Goal: Find contact information: Find contact information

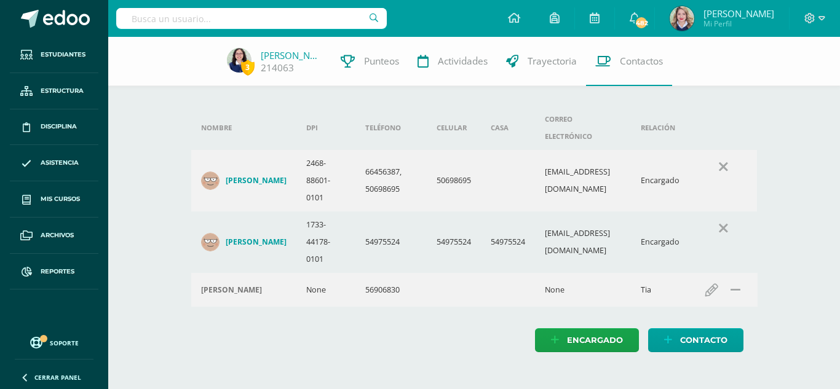
click at [254, 21] on input "text" at bounding box center [251, 18] width 271 height 21
type input "[PERSON_NAME]"
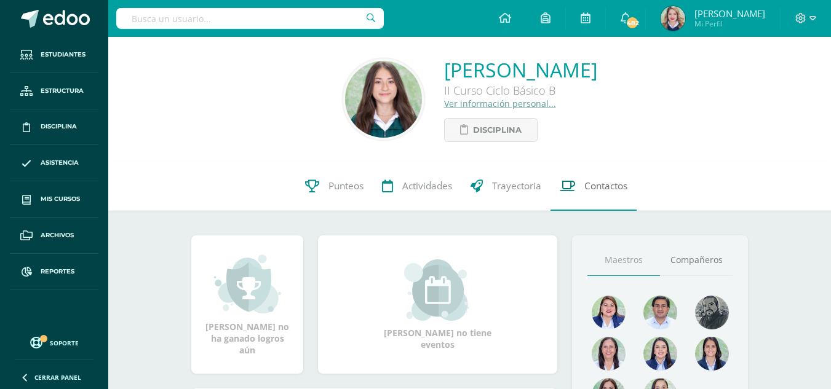
click at [602, 187] on span "Contactos" at bounding box center [605, 186] width 43 height 13
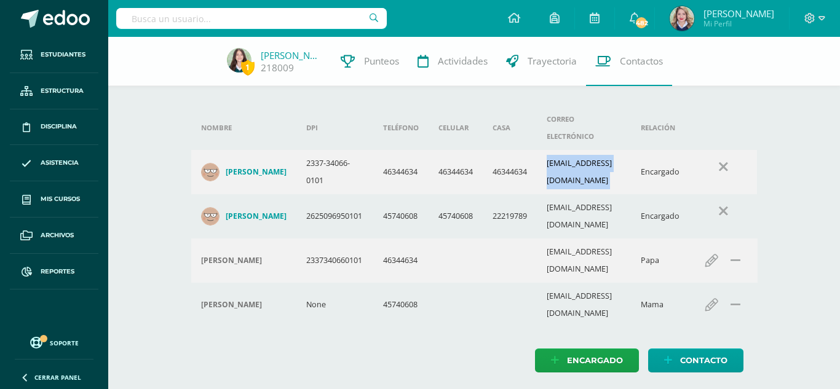
drag, startPoint x: 544, startPoint y: 159, endPoint x: 660, endPoint y: 157, distance: 116.8
click at [660, 157] on tr "Wilbar Isaíl Rodríguez Muralles 2337-34066-0101 46344634 46344634 46344634 wilb…" at bounding box center [474, 172] width 566 height 44
copy tr "wilbarrodriguez@gmail.com"
click at [233, 38] on div "1 Kamila Rodríguez 218009 Punteos Actividades Trayectoria Contactos" at bounding box center [420, 61] width 840 height 49
click at [238, 9] on input "text" at bounding box center [251, 18] width 271 height 21
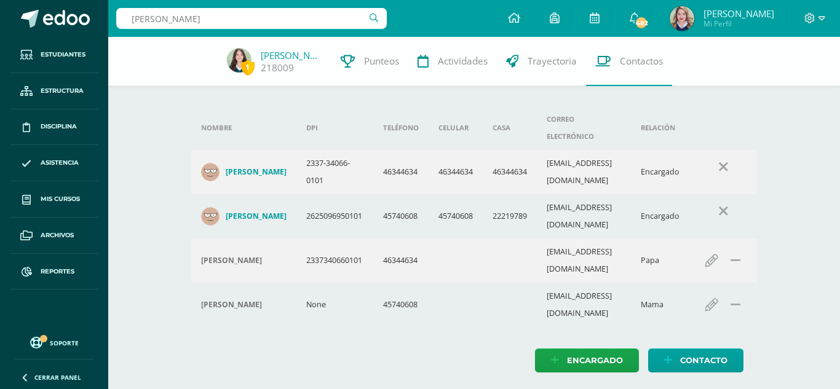
type input "angie lopez"
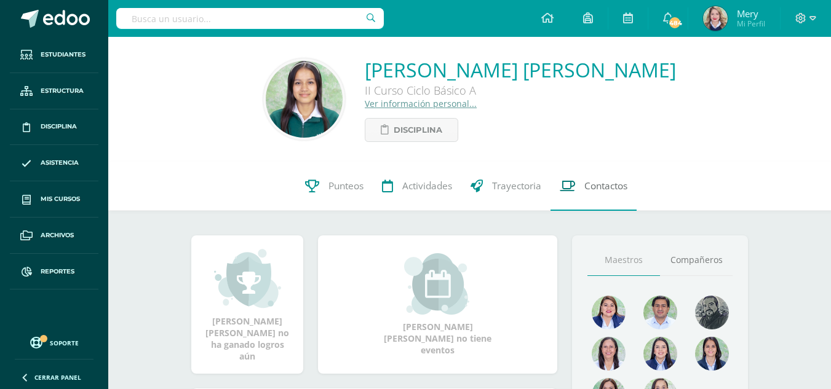
click at [591, 183] on span "Contactos" at bounding box center [605, 186] width 43 height 13
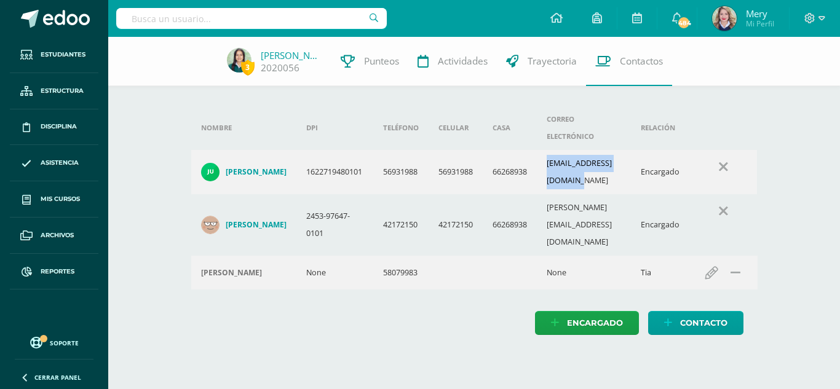
drag, startPoint x: 556, startPoint y: 153, endPoint x: 652, endPoint y: 154, distance: 96.6
click at [631, 154] on td "[EMAIL_ADDRESS][DOMAIN_NAME]" at bounding box center [584, 172] width 94 height 44
copy td "[EMAIL_ADDRESS][DOMAIN_NAME]"
